Goal: Find specific page/section: Find specific page/section

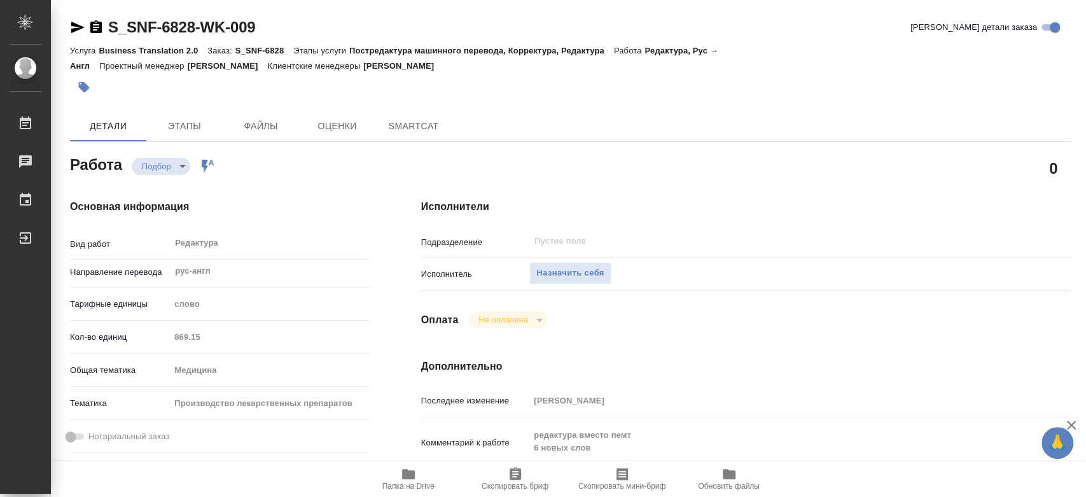
type textarea "x"
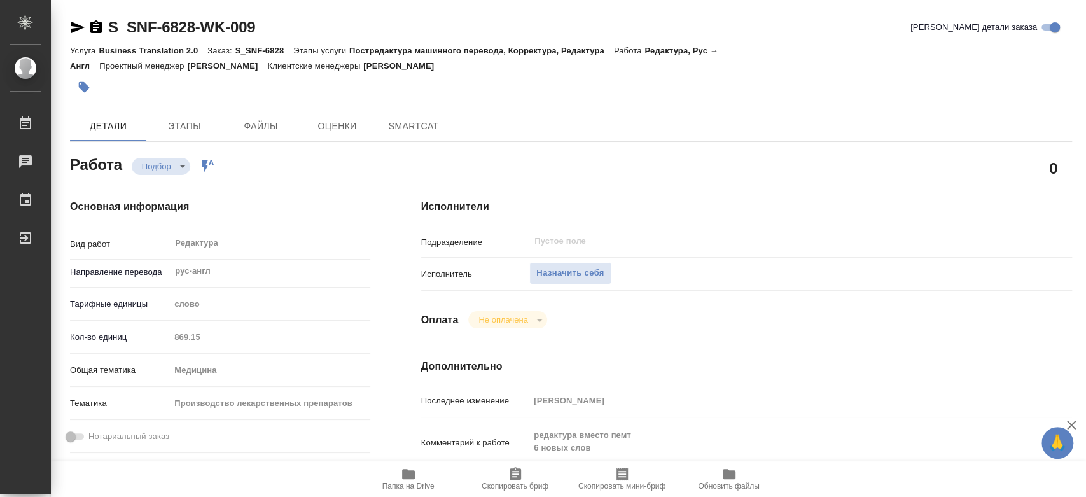
type textarea "x"
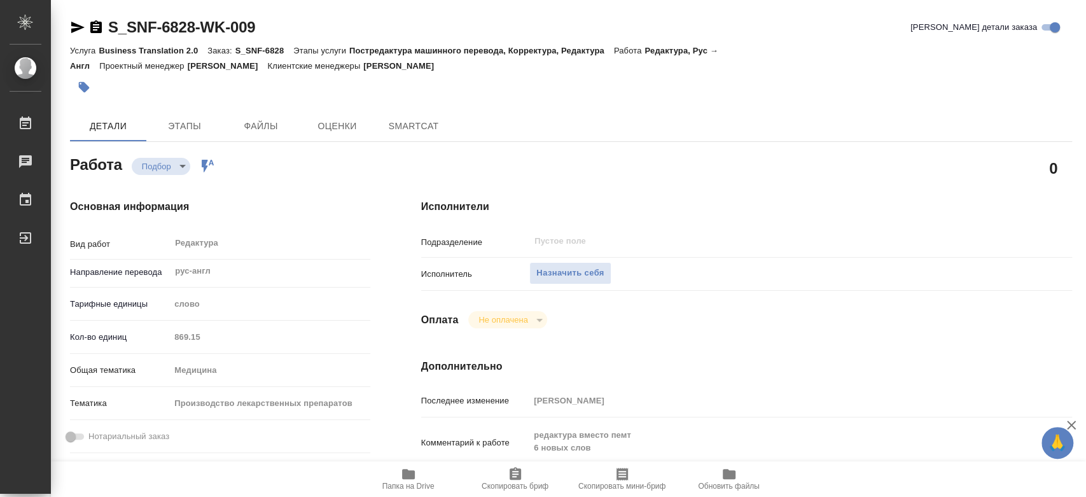
type textarea "x"
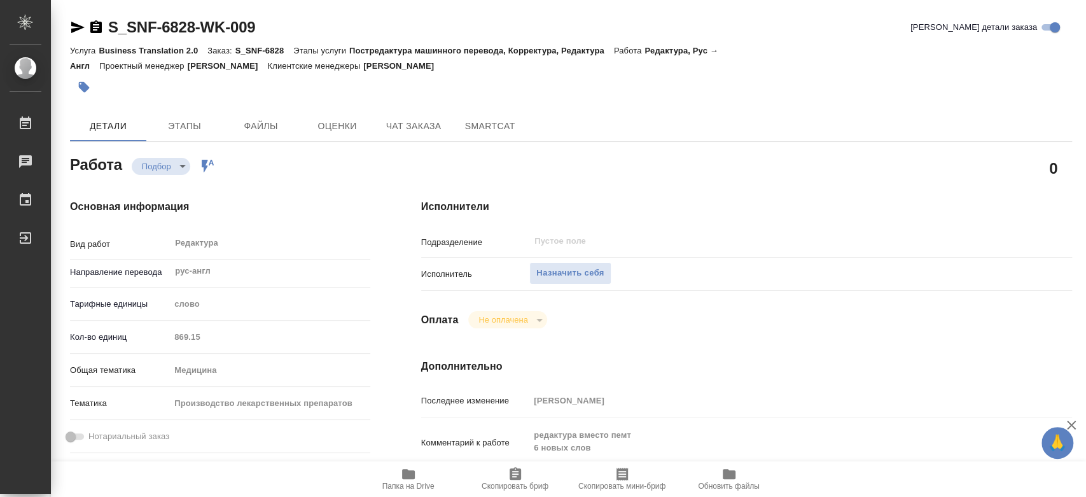
type textarea "x"
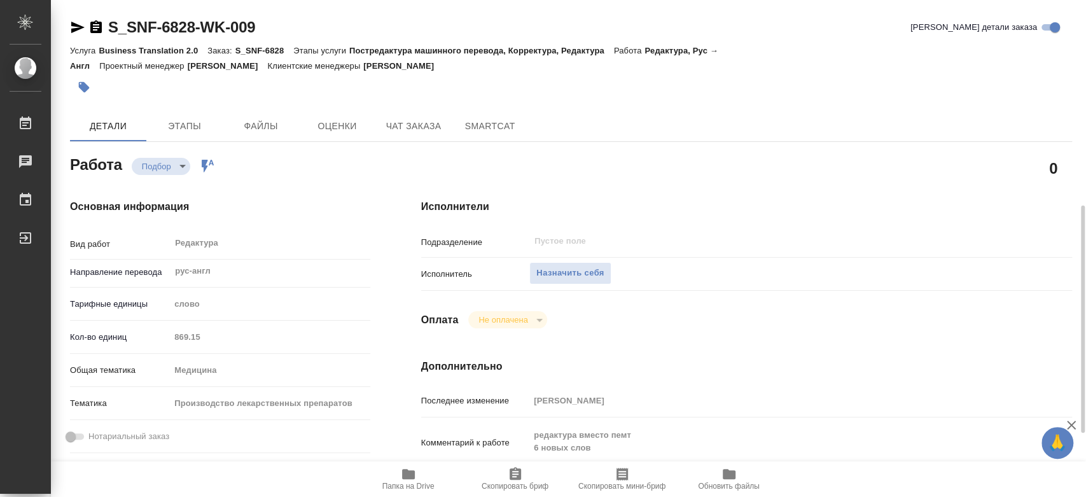
scroll to position [141, 0]
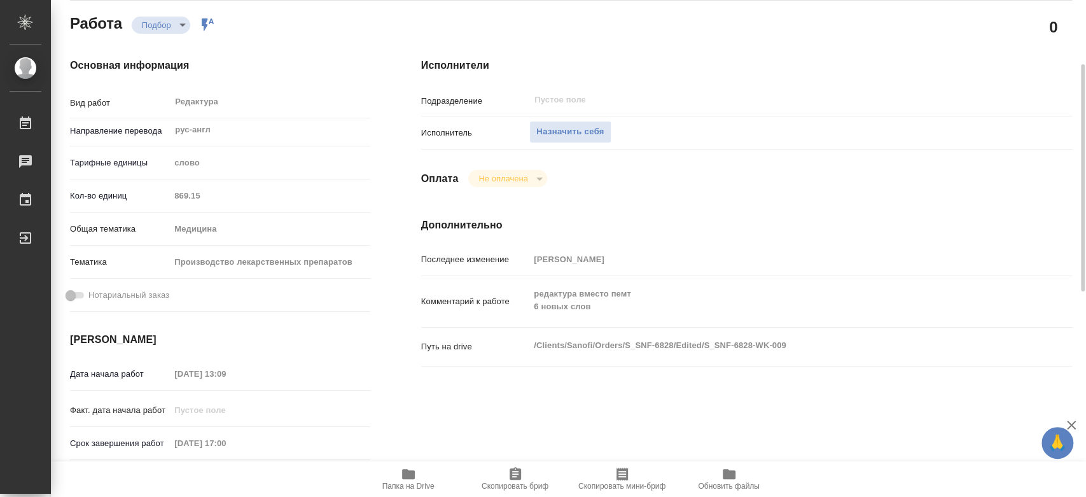
type textarea "x"
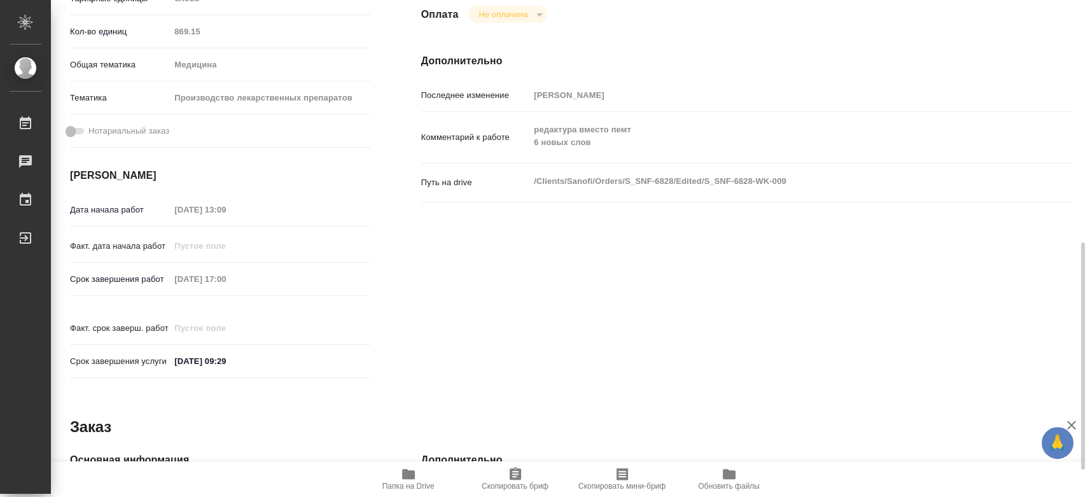
scroll to position [376, 0]
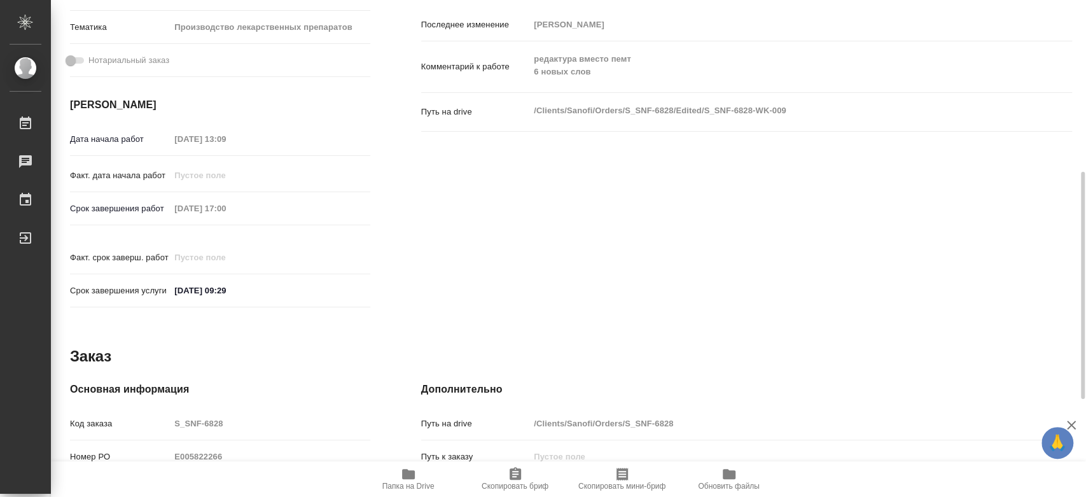
click at [415, 471] on span "Папка на Drive" at bounding box center [409, 478] width 92 height 24
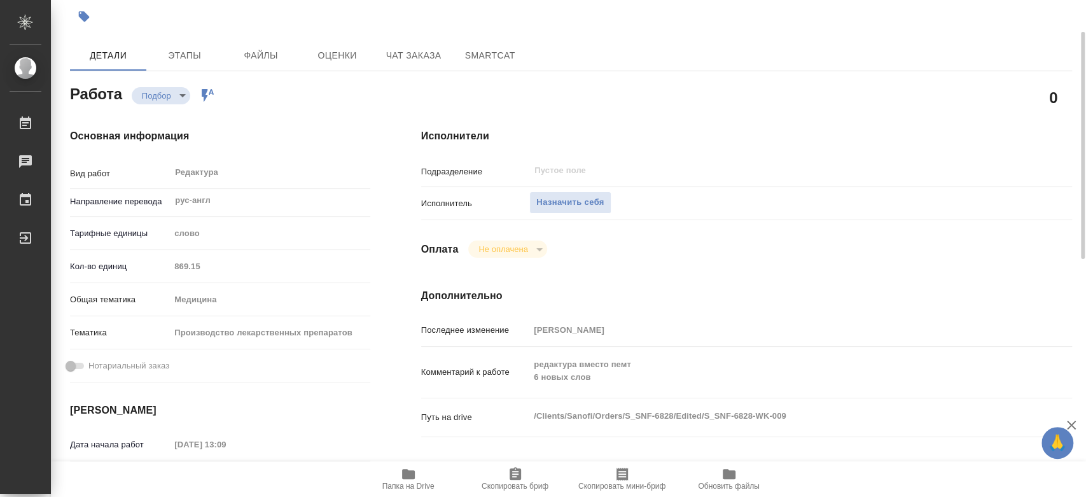
scroll to position [0, 0]
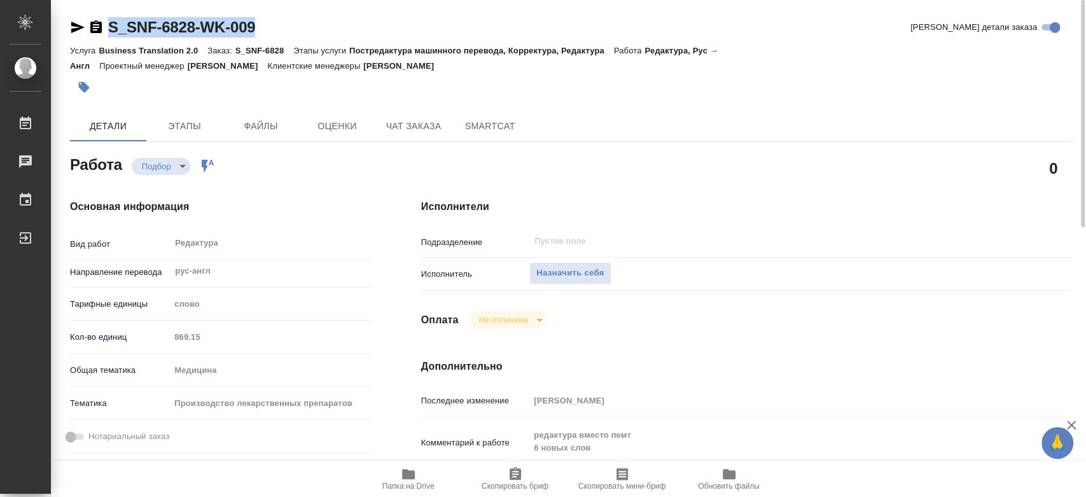
drag, startPoint x: 259, startPoint y: 25, endPoint x: 107, endPoint y: 29, distance: 152.1
click at [107, 29] on div "S_SNF-6828-WK-009 Кратко детали заказа" at bounding box center [571, 27] width 1002 height 20
copy link "S_SNF-6828-WK-009"
click at [305, 36] on div "S_SNF-6828-WK-009 Кратко детали заказа" at bounding box center [571, 27] width 1002 height 20
drag, startPoint x: 272, startPoint y: 25, endPoint x: 108, endPoint y: 24, distance: 163.5
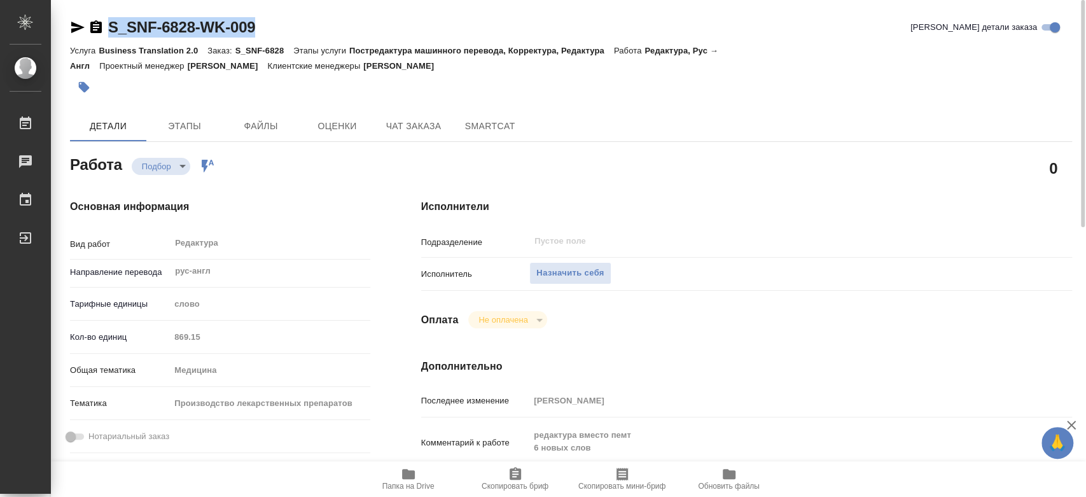
click at [108, 24] on div "S_SNF-6828-WK-009 Кратко детали заказа" at bounding box center [571, 27] width 1002 height 20
copy link "S_SNF-6828-WK-009"
